Goal: Task Accomplishment & Management: Use online tool/utility

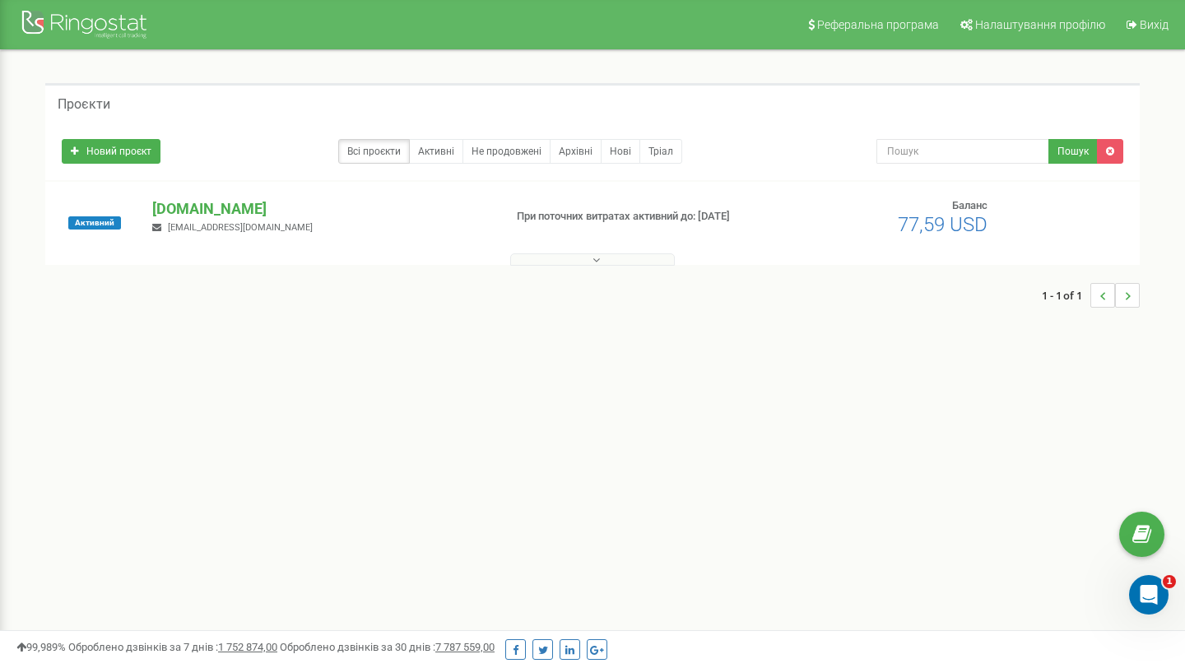
click at [597, 261] on icon at bounding box center [596, 260] width 7 height 12
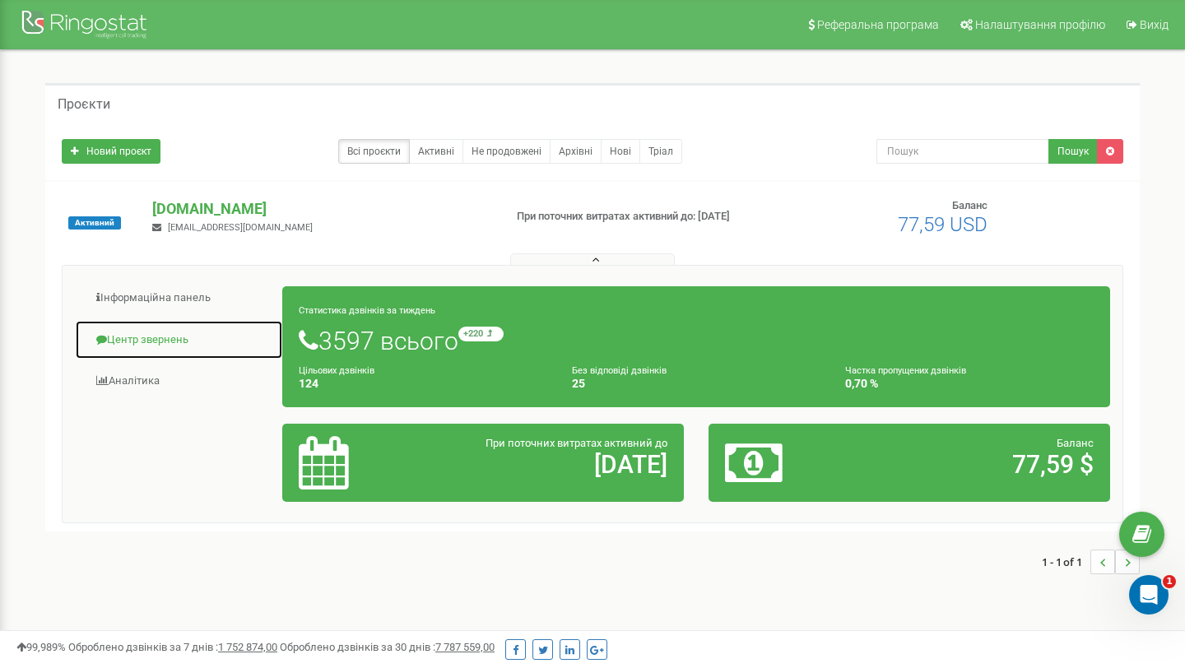
click at [165, 342] on link "Центр звернень" at bounding box center [179, 340] width 208 height 40
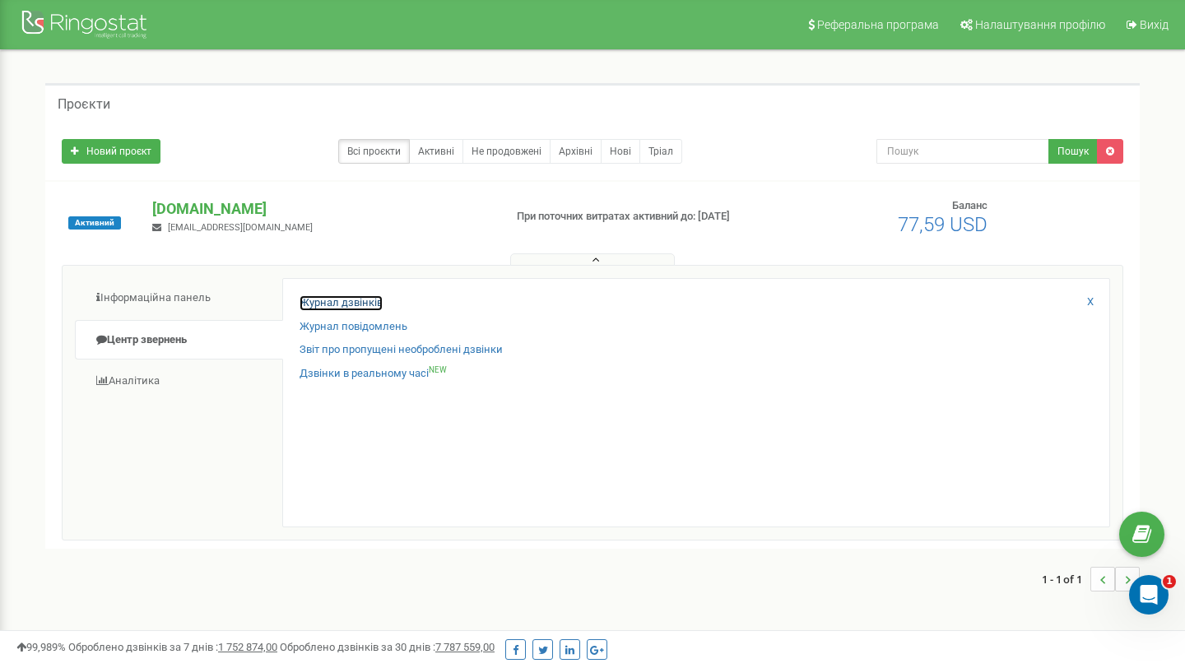
click at [336, 305] on link "Журнал дзвінків" at bounding box center [341, 303] width 83 height 16
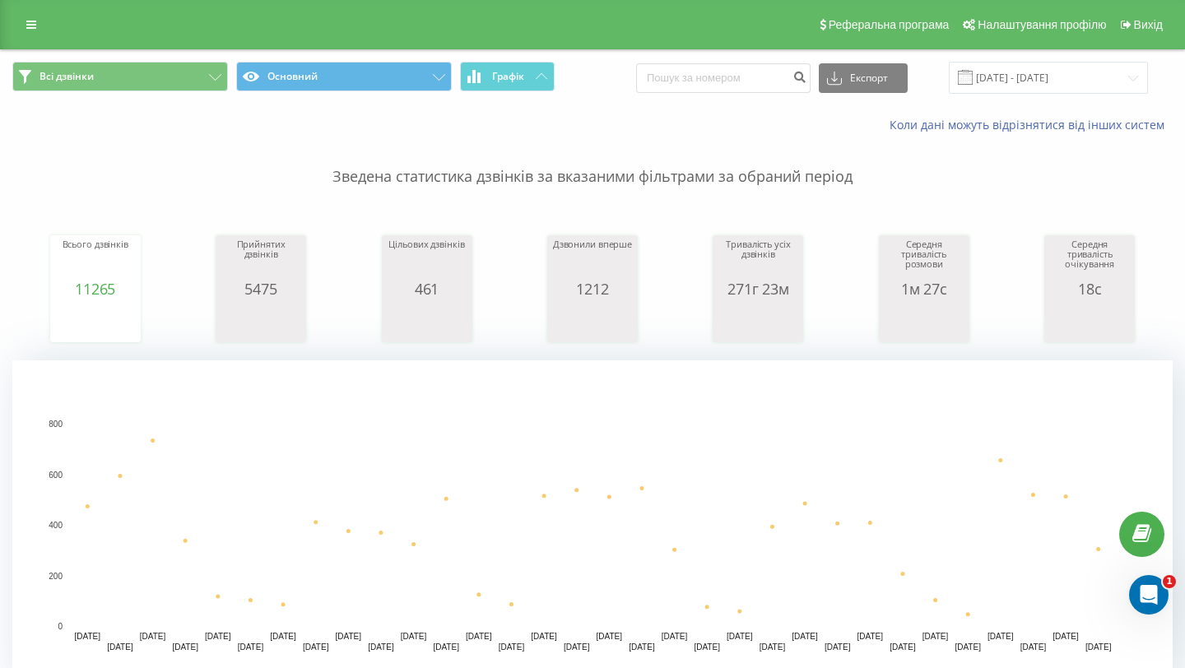
scroll to position [371, 0]
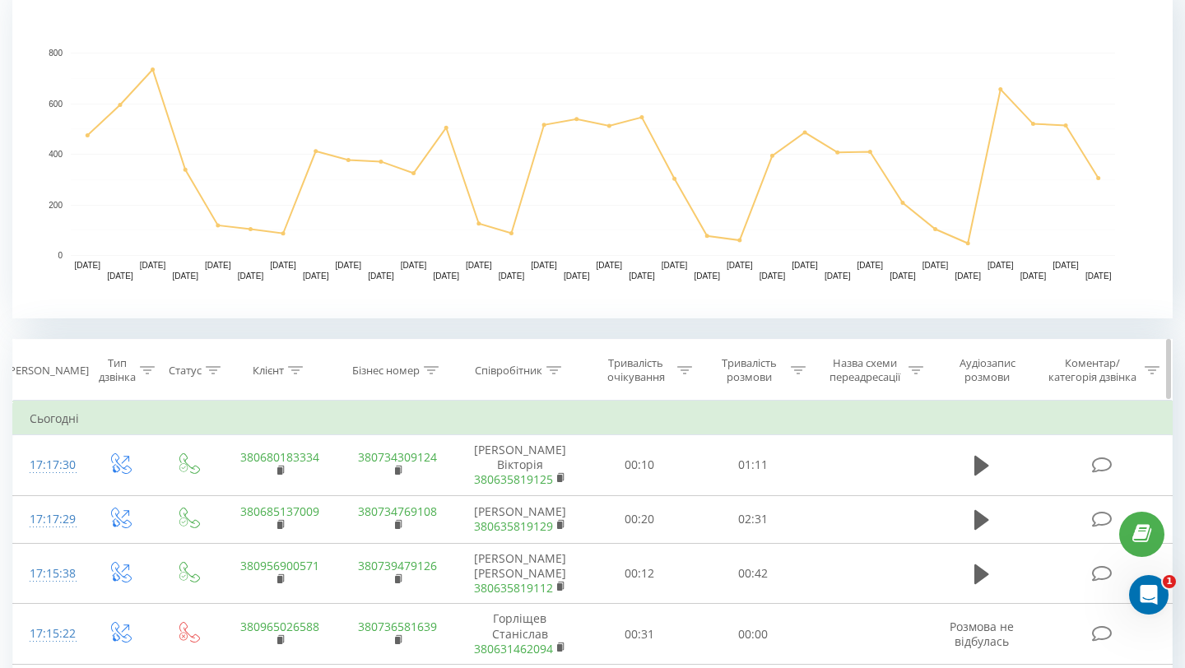
click at [293, 369] on icon at bounding box center [295, 370] width 15 height 8
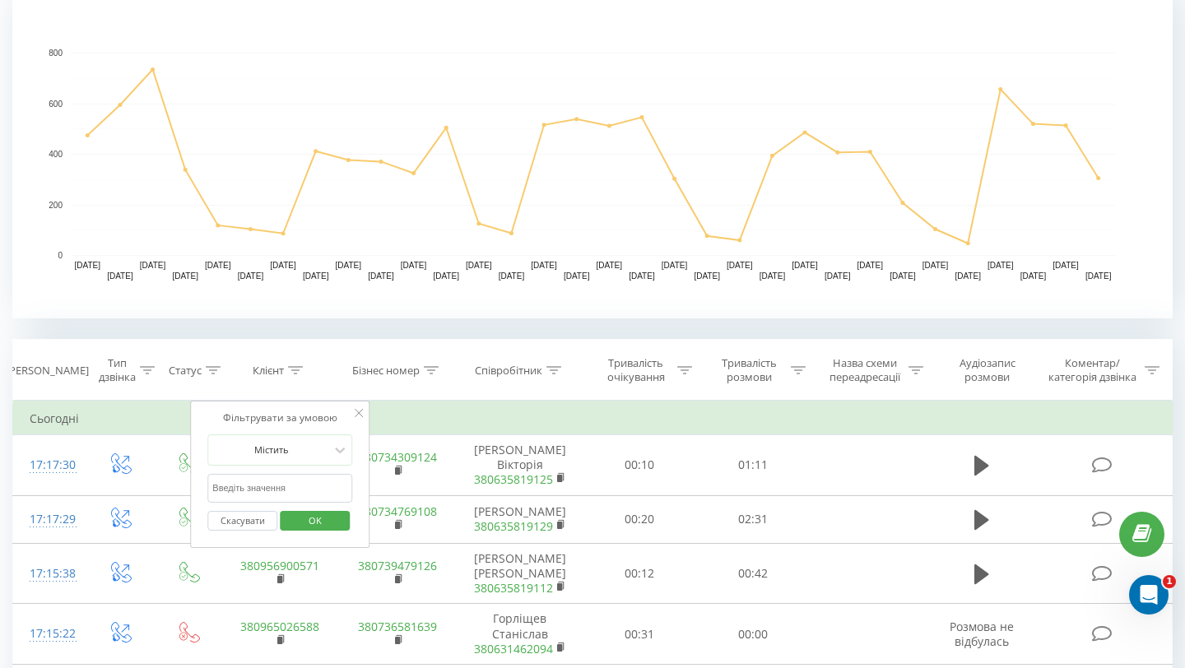
click at [276, 480] on input "text" at bounding box center [279, 488] width 145 height 29
click at [328, 519] on span "OK" at bounding box center [315, 521] width 46 height 26
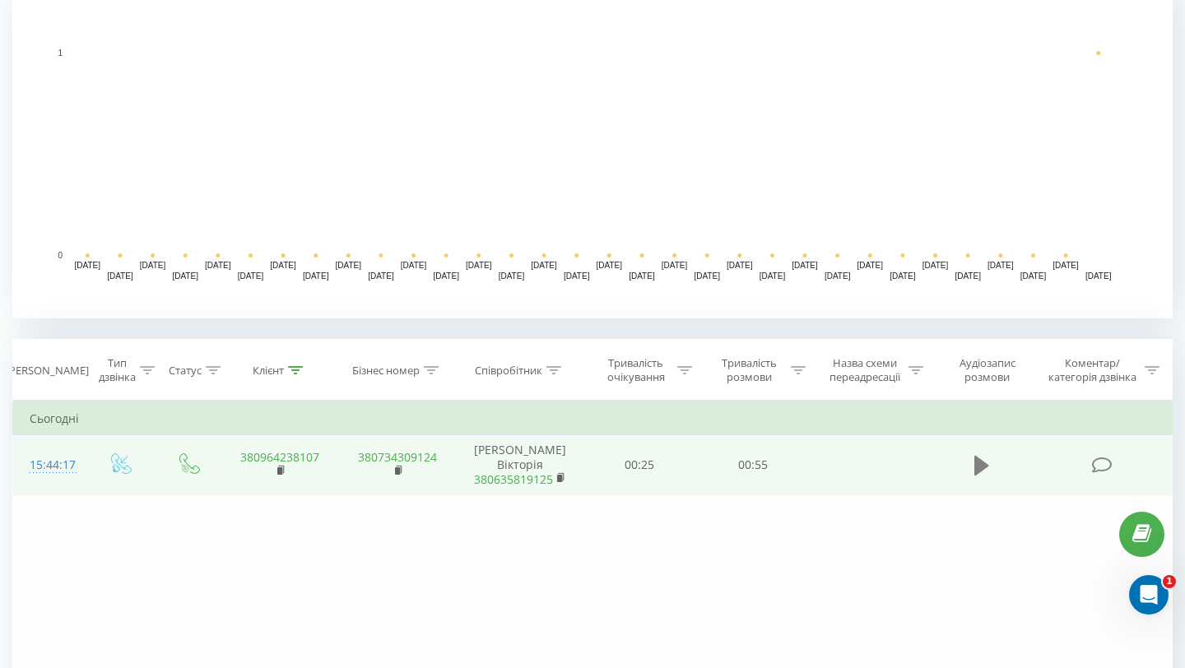
click at [971, 466] on button at bounding box center [982, 465] width 25 height 25
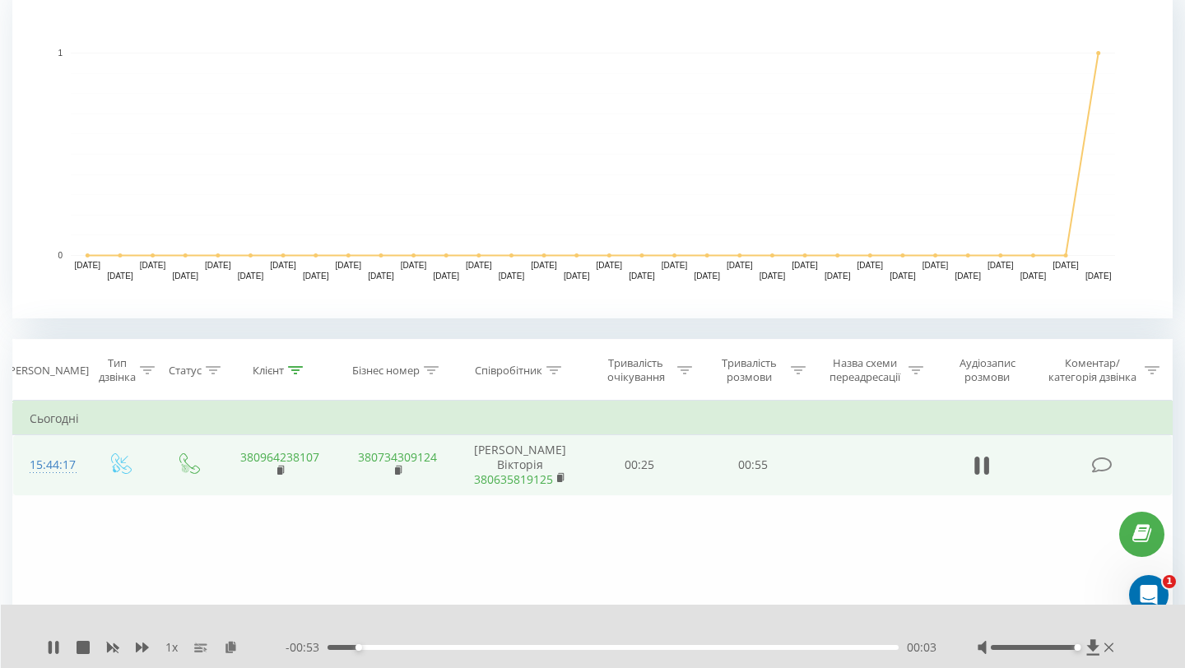
drag, startPoint x: 1035, startPoint y: 646, endPoint x: 1075, endPoint y: 656, distance: 40.7
click at [1075, 656] on div "1 x - 00:53 00:03 00:03" at bounding box center [593, 636] width 1185 height 63
click at [49, 647] on icon at bounding box center [50, 647] width 3 height 13
click at [295, 369] on icon at bounding box center [295, 370] width 15 height 8
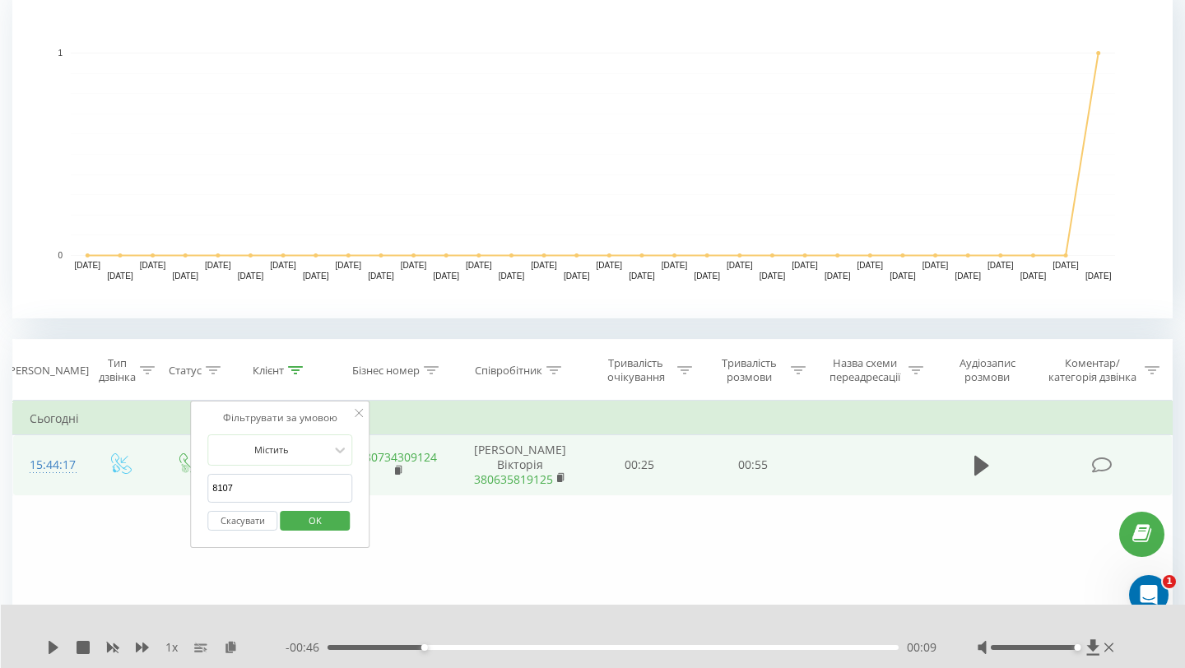
click at [291, 480] on input "8107" at bounding box center [279, 488] width 145 height 29
paste input "0960407464"
click at [324, 521] on span "OK" at bounding box center [315, 521] width 46 height 26
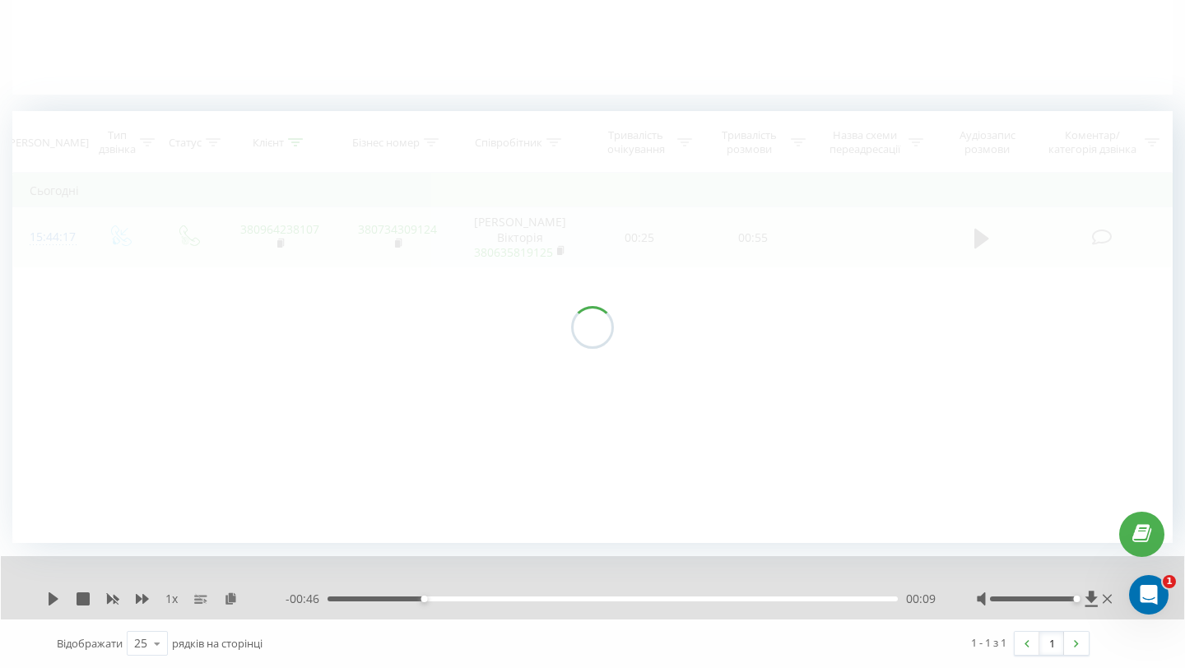
scroll to position [305, 0]
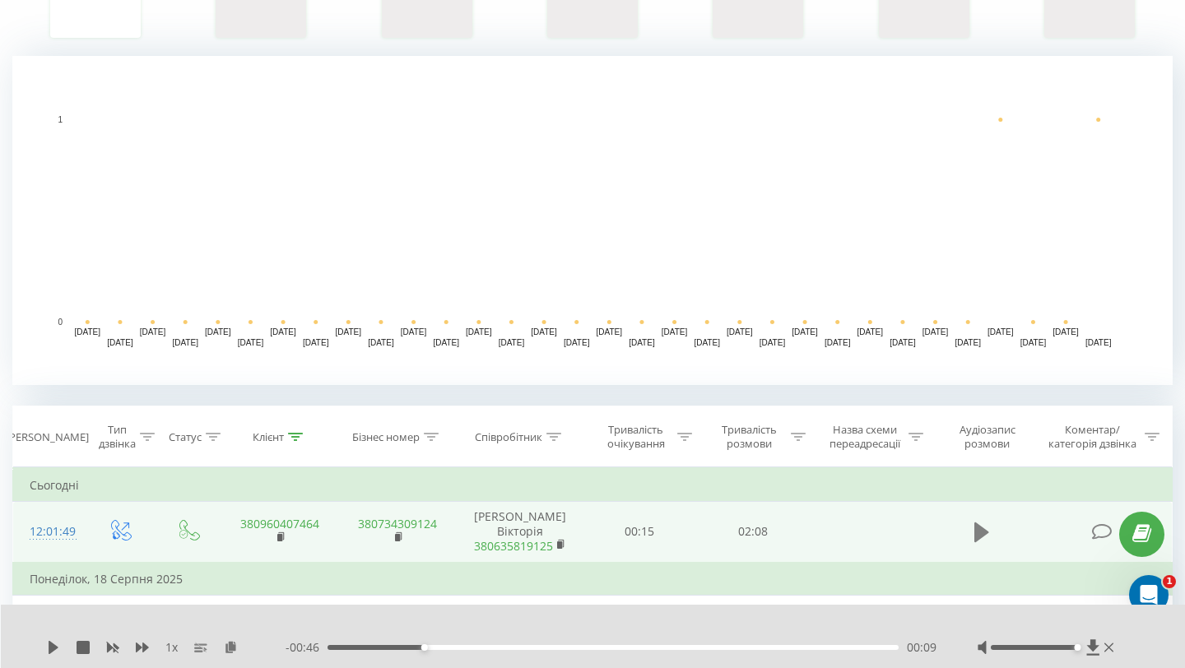
click at [978, 529] on icon at bounding box center [981, 533] width 15 height 20
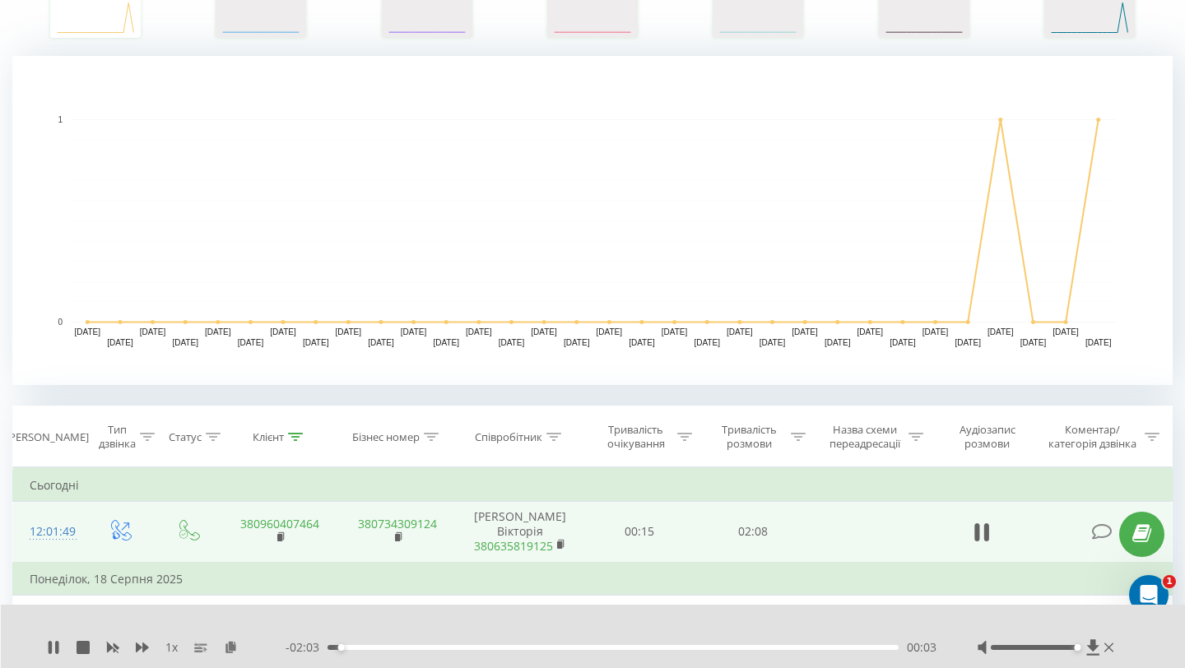
click at [787, 647] on div "00:03" at bounding box center [613, 647] width 571 height 5
click at [821, 648] on div "01:43" at bounding box center [613, 647] width 571 height 5
click at [839, 647] on div "01:50" at bounding box center [613, 647] width 571 height 5
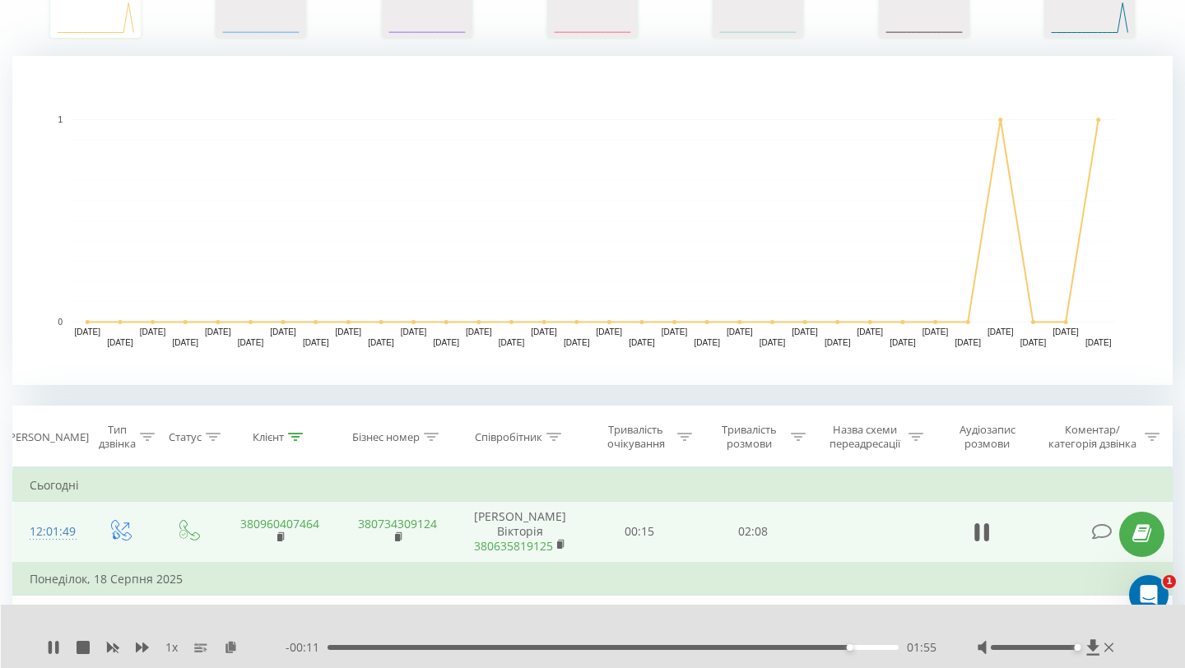
click at [853, 649] on div "01:55" at bounding box center [613, 647] width 571 height 5
click at [872, 647] on div "01:57" at bounding box center [613, 647] width 571 height 5
click at [886, 646] on div "02:01" at bounding box center [613, 647] width 571 height 5
click at [850, 647] on div "02:03" at bounding box center [613, 647] width 571 height 5
click at [828, 649] on div "01:55" at bounding box center [613, 647] width 571 height 5
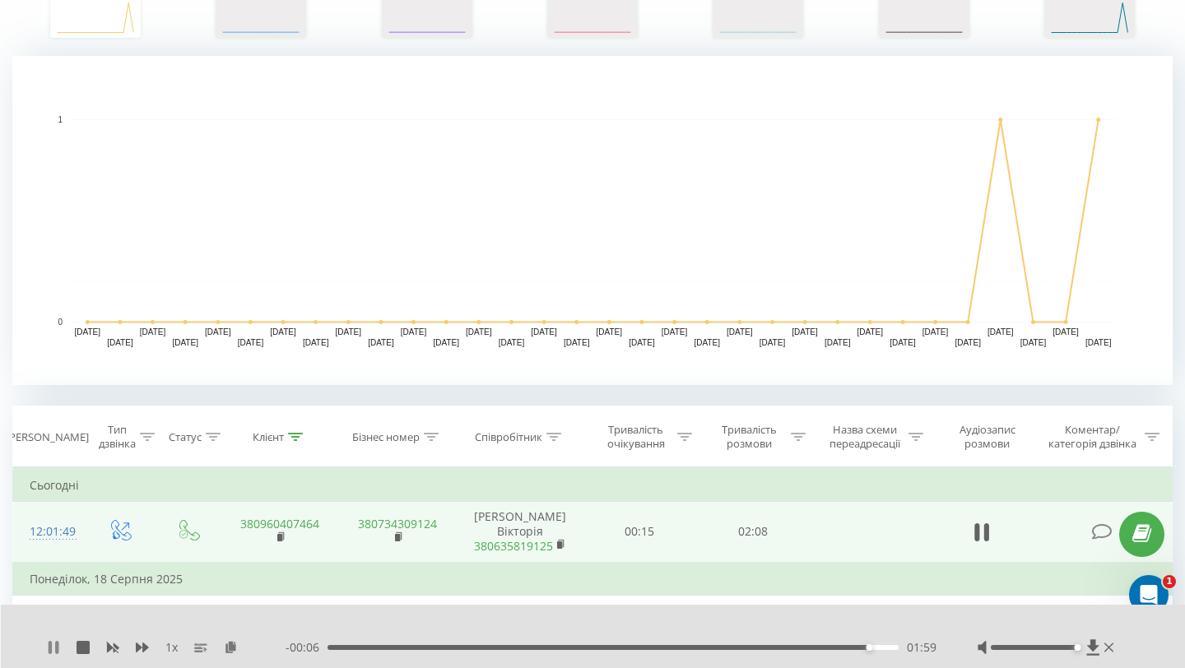
click at [53, 644] on icon at bounding box center [53, 647] width 13 height 13
click at [297, 437] on icon at bounding box center [295, 437] width 15 height 8
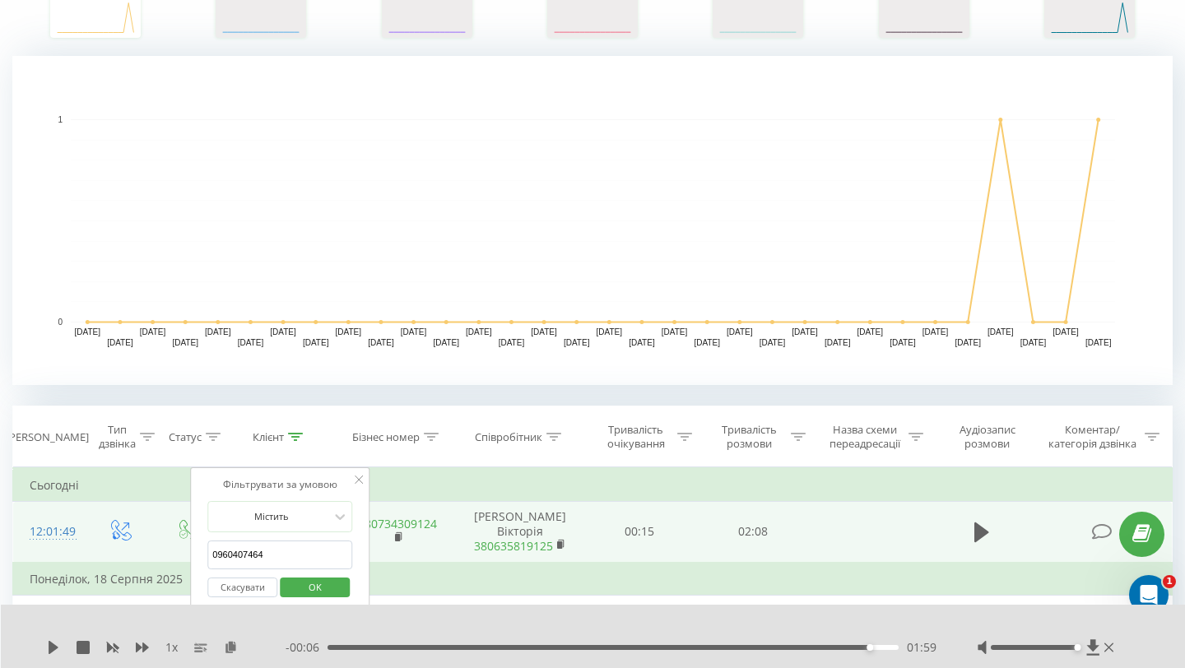
click at [276, 543] on input "0960407464" at bounding box center [279, 555] width 145 height 29
type input "5313"
click at [306, 586] on span "OK" at bounding box center [315, 587] width 46 height 26
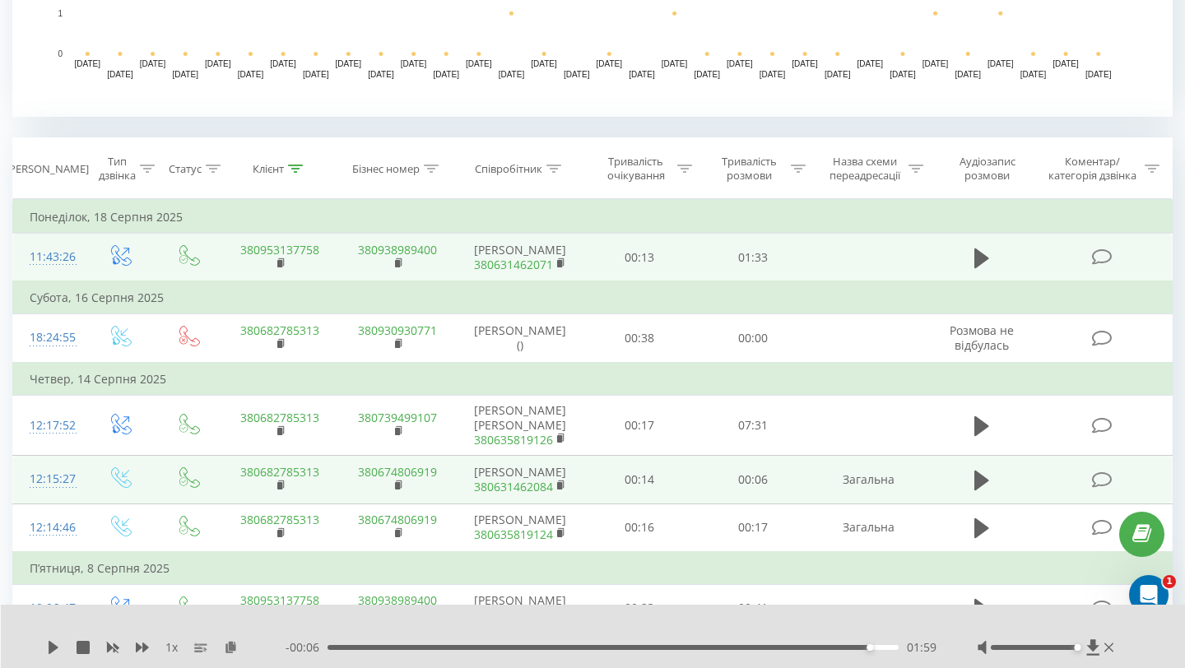
scroll to position [574, 0]
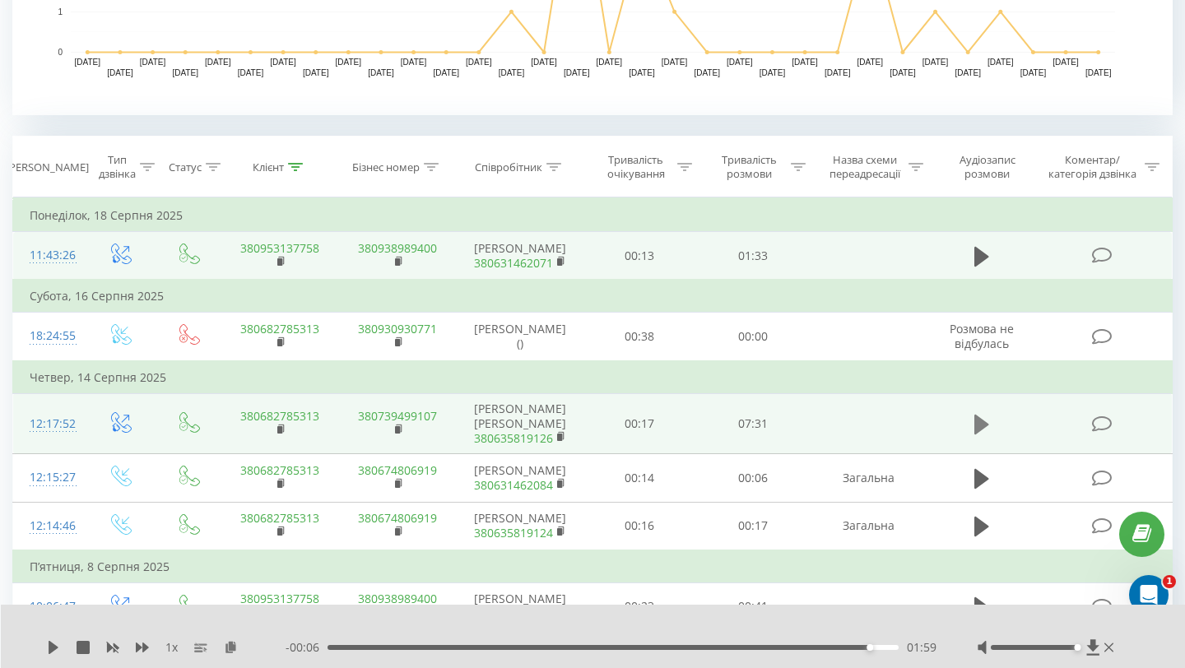
click at [984, 424] on icon at bounding box center [981, 425] width 15 height 20
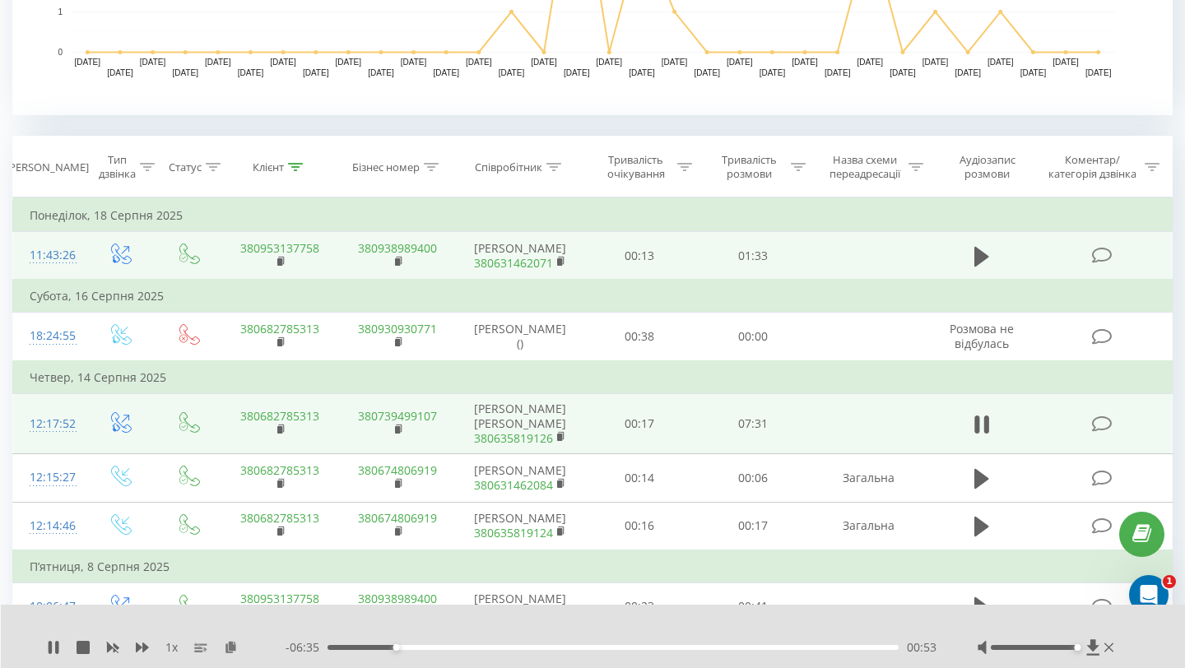
click at [458, 649] on div "00:53" at bounding box center [613, 647] width 571 height 5
click at [527, 649] on div "01:43" at bounding box center [613, 647] width 571 height 5
click at [613, 646] on div "02:42" at bounding box center [613, 647] width 571 height 5
click at [667, 649] on div "03:49" at bounding box center [613, 647] width 571 height 5
click at [709, 647] on div "04:30" at bounding box center [613, 647] width 571 height 5
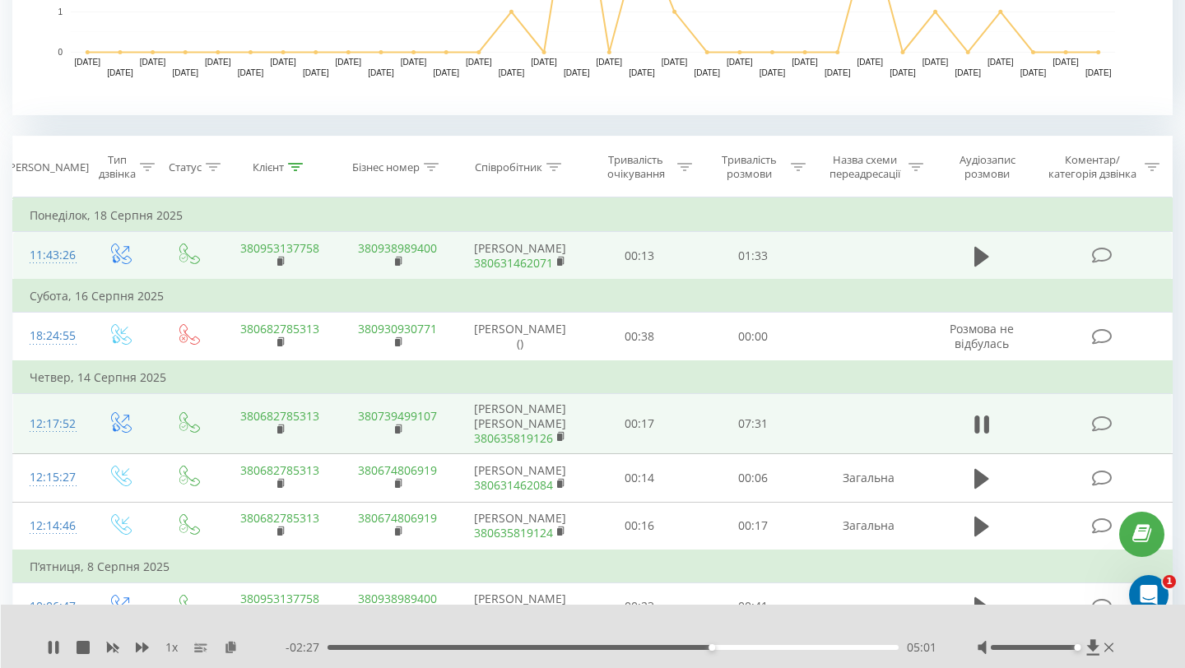
click at [747, 647] on div "05:01" at bounding box center [613, 647] width 571 height 5
click at [779, 647] on div "05:33" at bounding box center [613, 647] width 571 height 5
click at [813, 646] on div "06:02" at bounding box center [613, 647] width 571 height 5
click at [839, 646] on div "06:24" at bounding box center [613, 647] width 571 height 5
click at [866, 647] on div "06:42" at bounding box center [613, 647] width 571 height 5
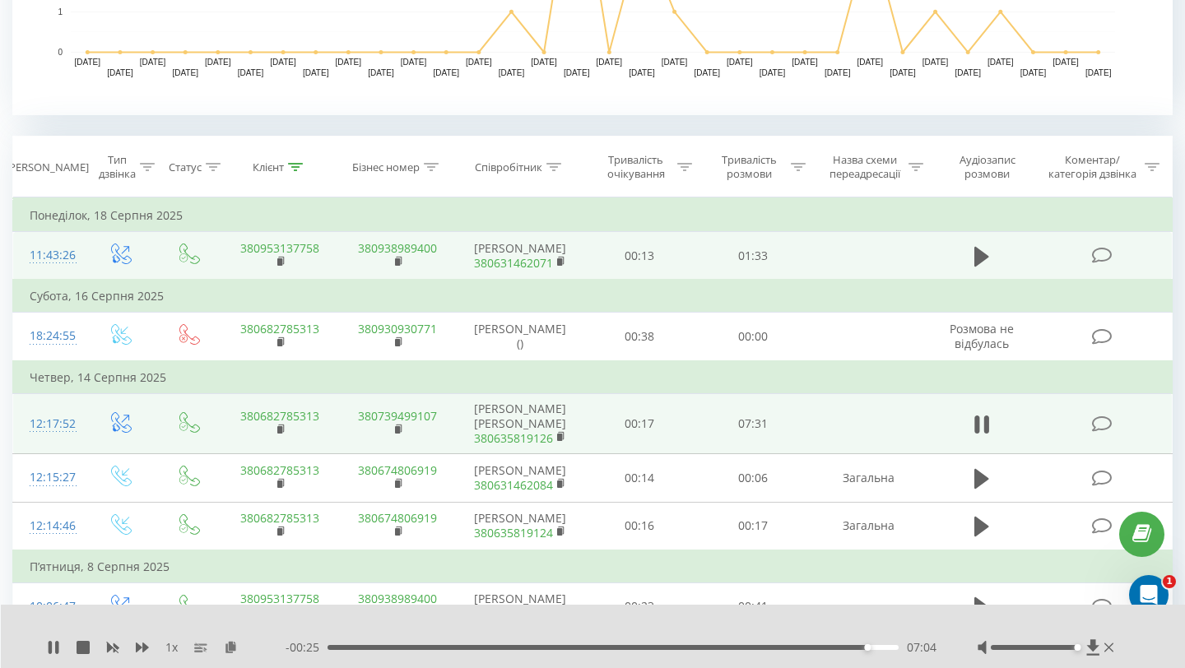
click at [876, 649] on div "07:04" at bounding box center [613, 647] width 571 height 5
click at [56, 640] on div "1 x" at bounding box center [166, 648] width 239 height 16
click at [54, 649] on icon at bounding box center [53, 647] width 13 height 13
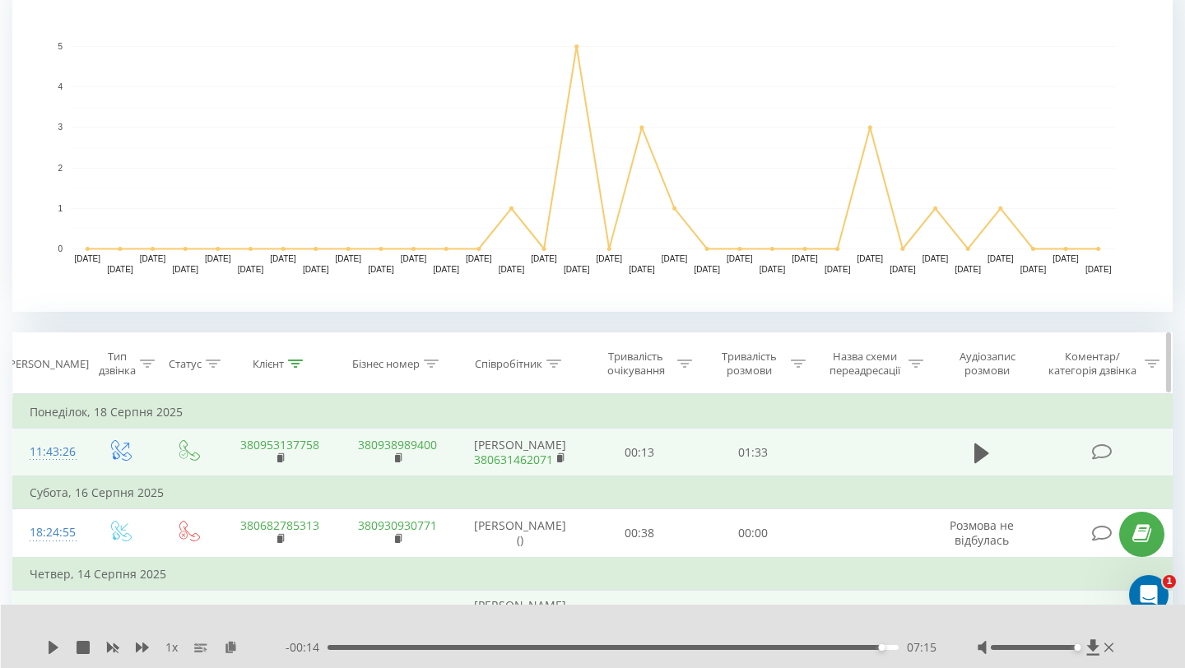
scroll to position [0, 0]
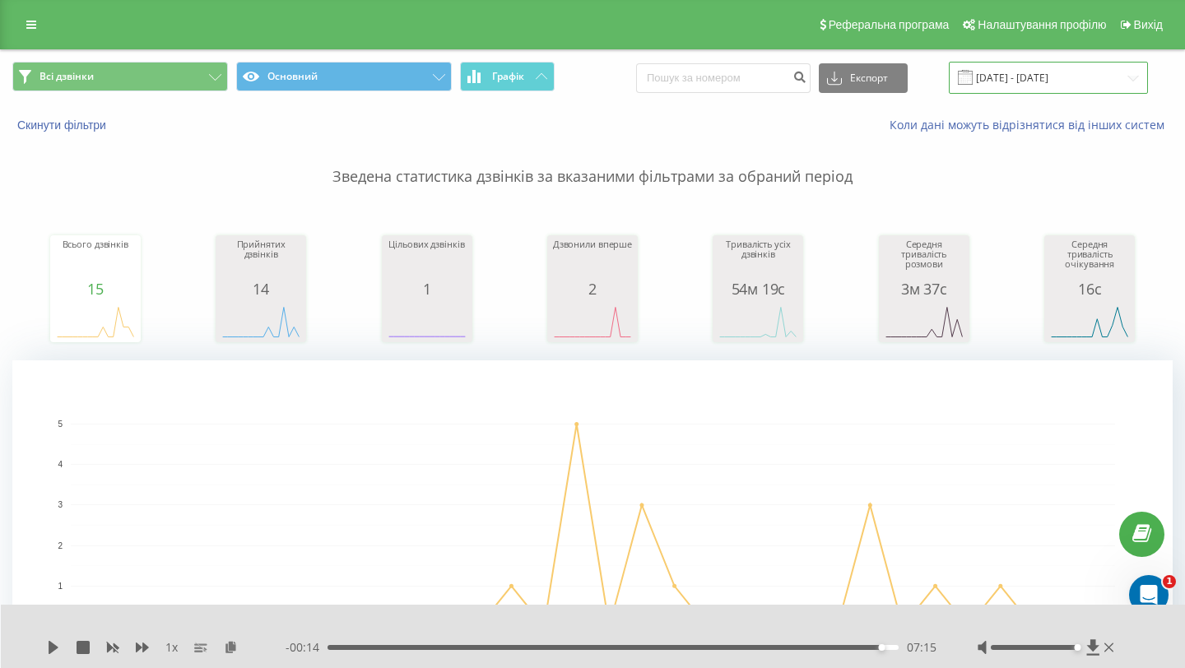
click at [1040, 65] on input "[DATE] - [DATE]" at bounding box center [1048, 78] width 199 height 32
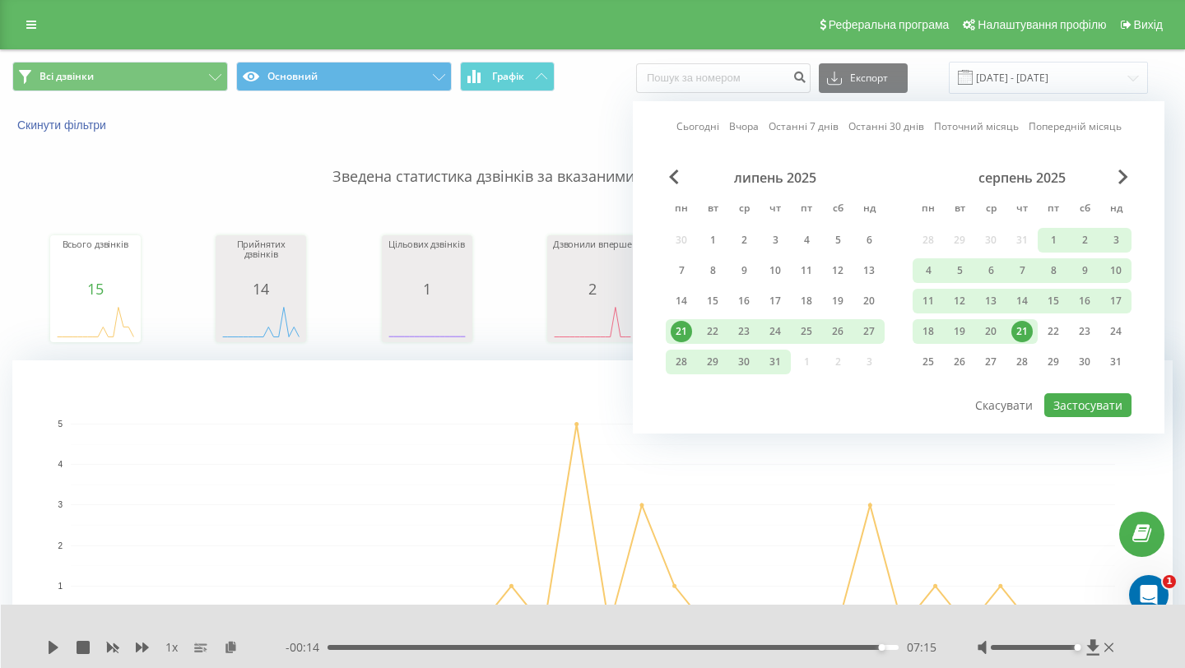
click at [1019, 328] on div "21" at bounding box center [1022, 331] width 21 height 21
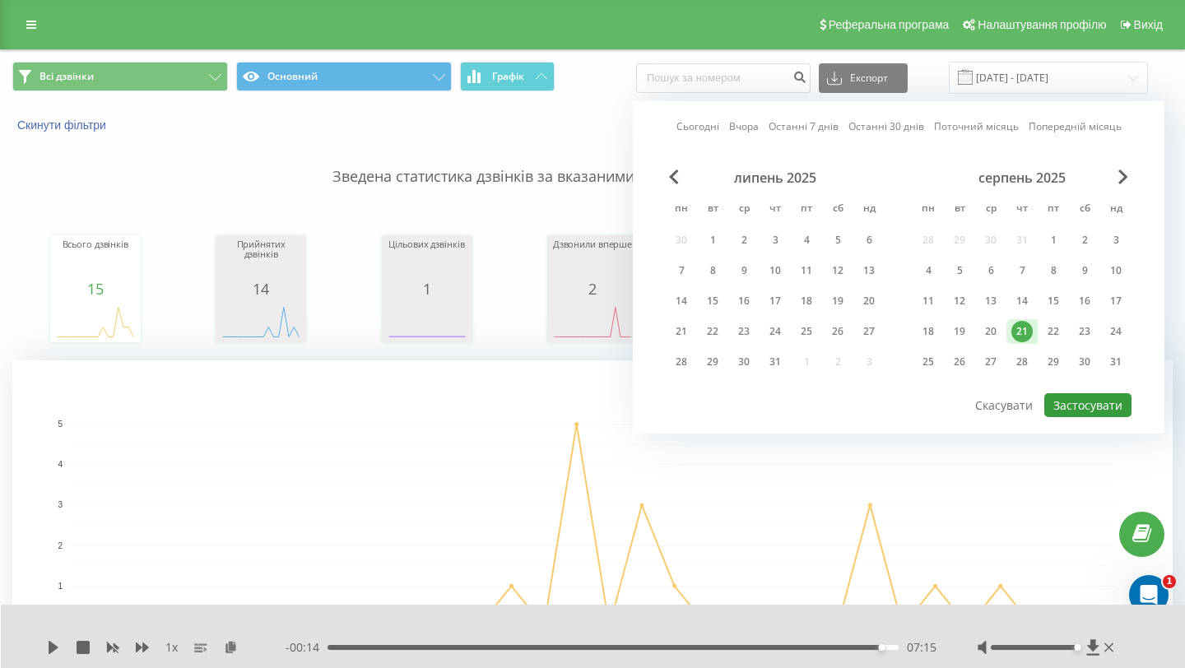
click at [1056, 402] on button "Застосувати" at bounding box center [1087, 405] width 87 height 24
type input "[DATE] - [DATE]"
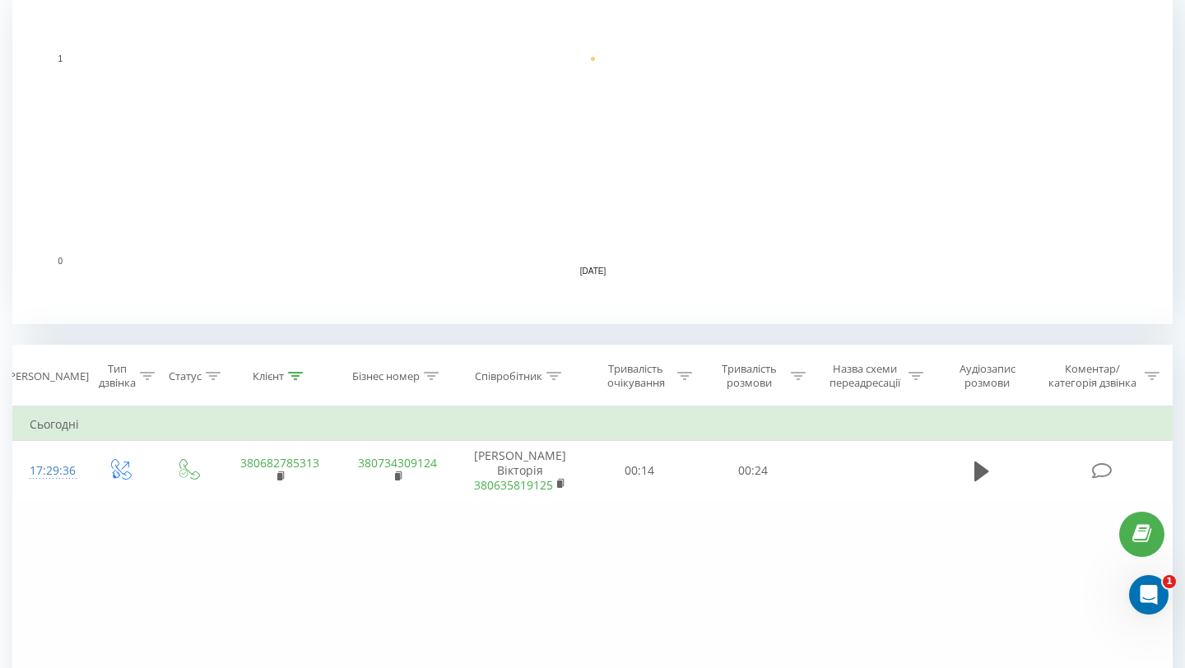
scroll to position [416, 0]
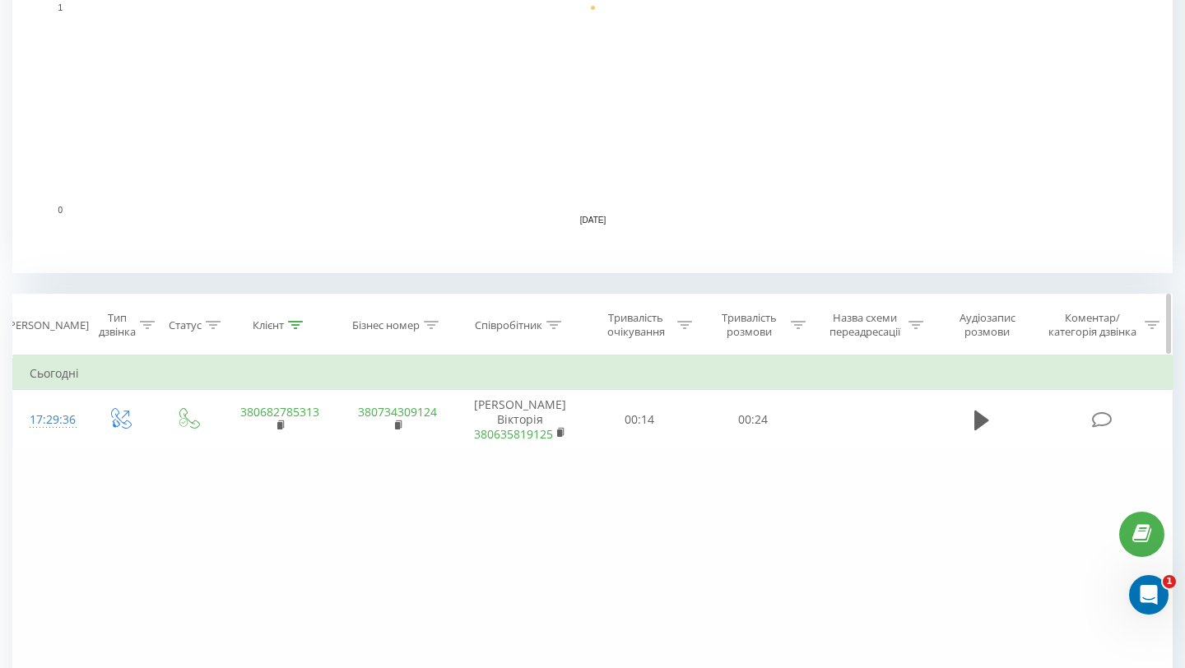
click at [293, 321] on icon at bounding box center [295, 325] width 15 height 8
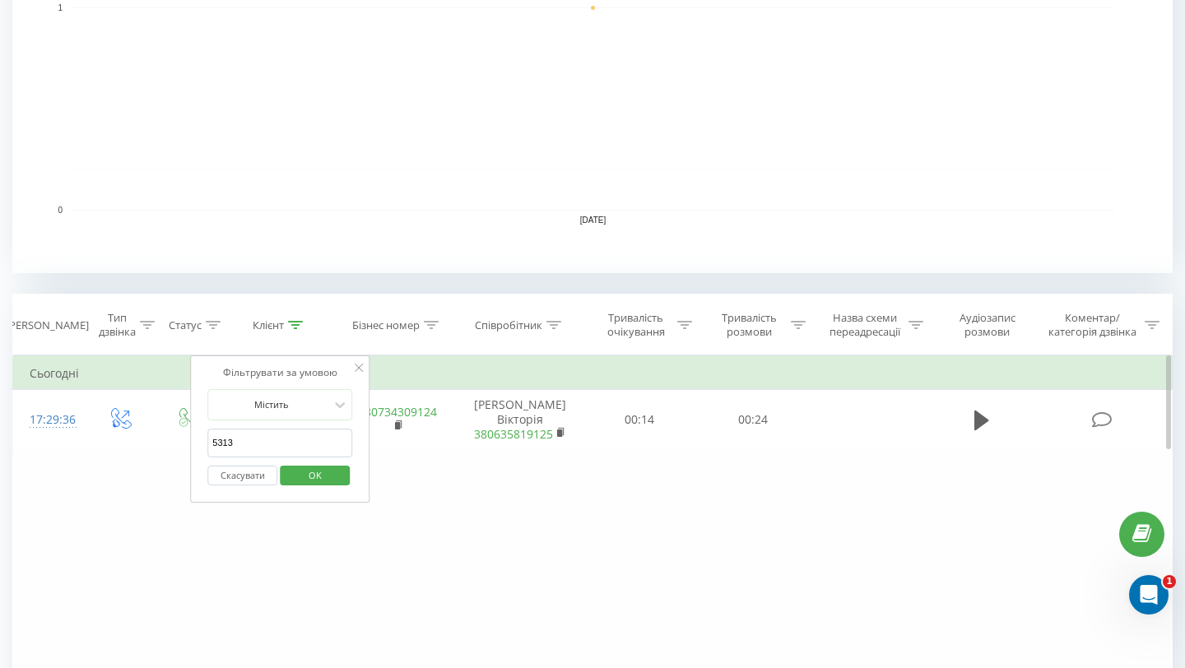
click at [301, 436] on input "5313" at bounding box center [279, 443] width 145 height 29
click at [305, 472] on span "OK" at bounding box center [315, 476] width 46 height 26
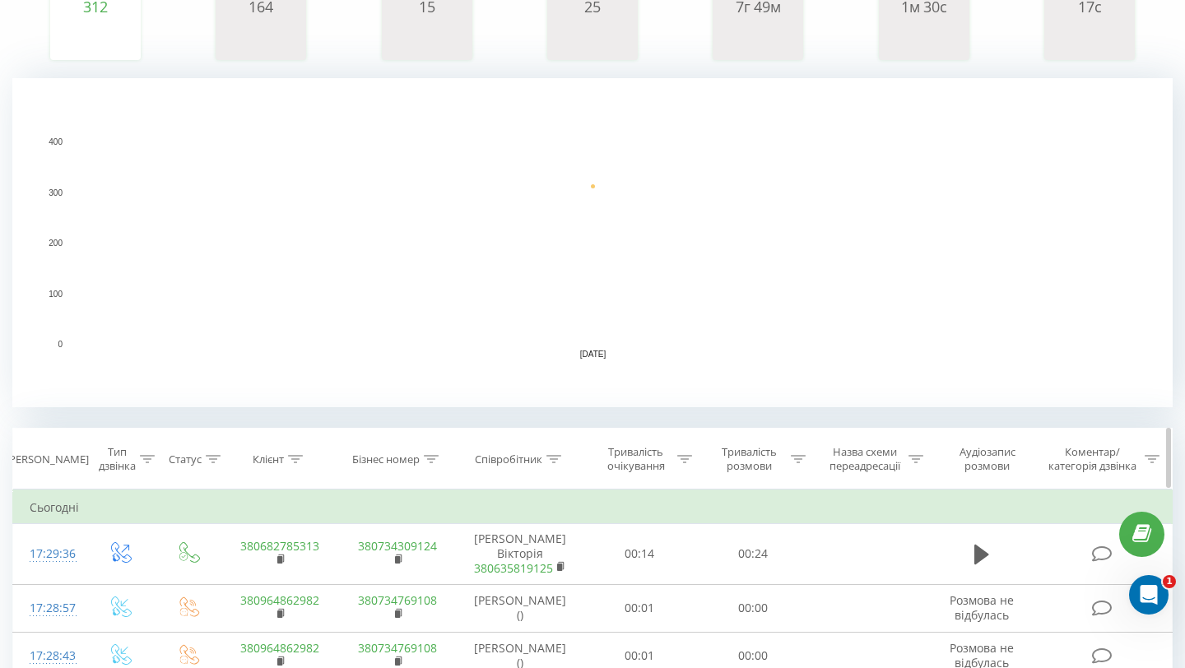
scroll to position [287, 0]
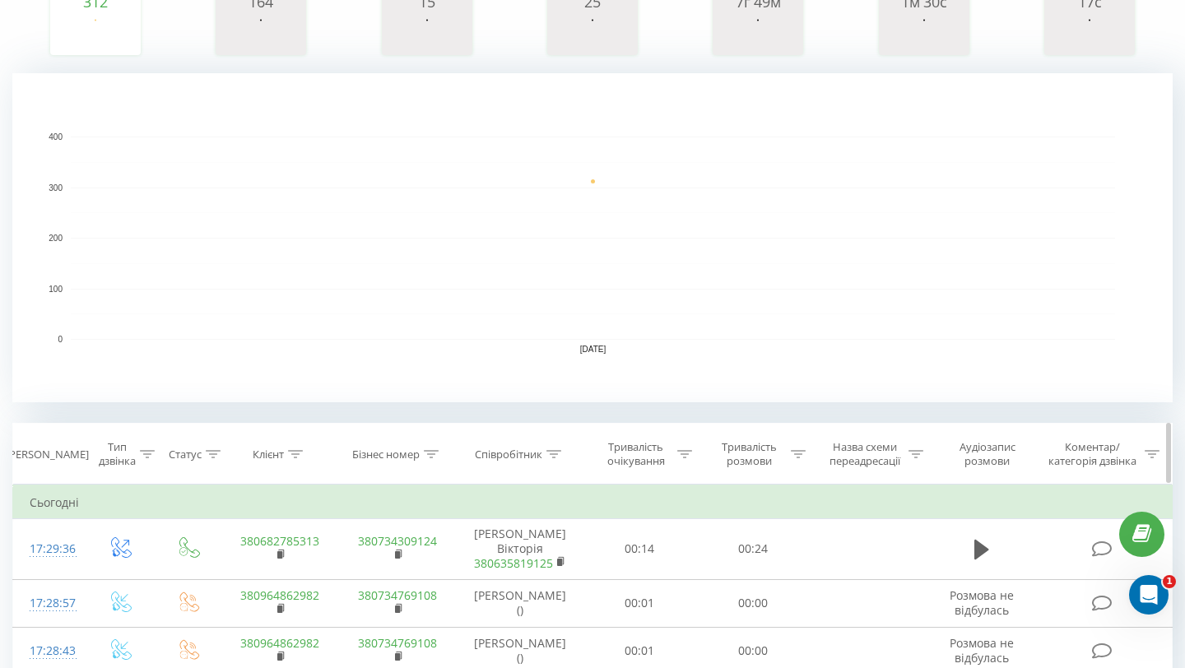
click at [555, 454] on icon at bounding box center [554, 454] width 15 height 8
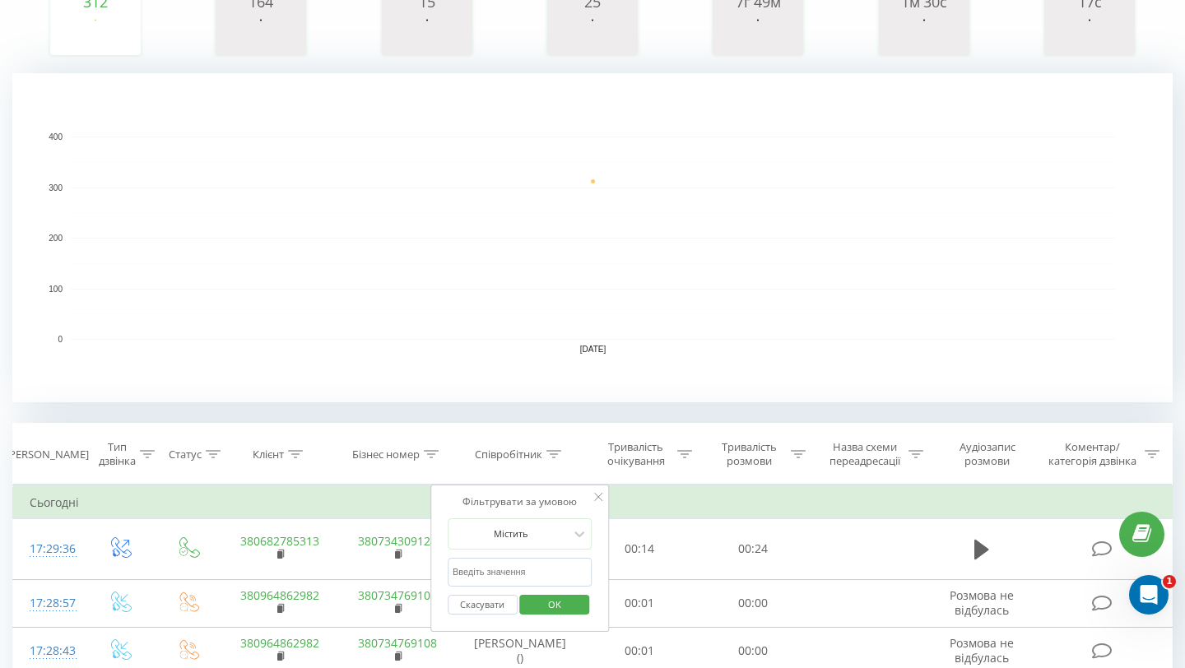
click at [505, 570] on input "text" at bounding box center [520, 572] width 145 height 29
type input "[PERSON_NAME]"
click at [563, 600] on span "OK" at bounding box center [555, 605] width 46 height 26
